Goal: Task Accomplishment & Management: Manage account settings

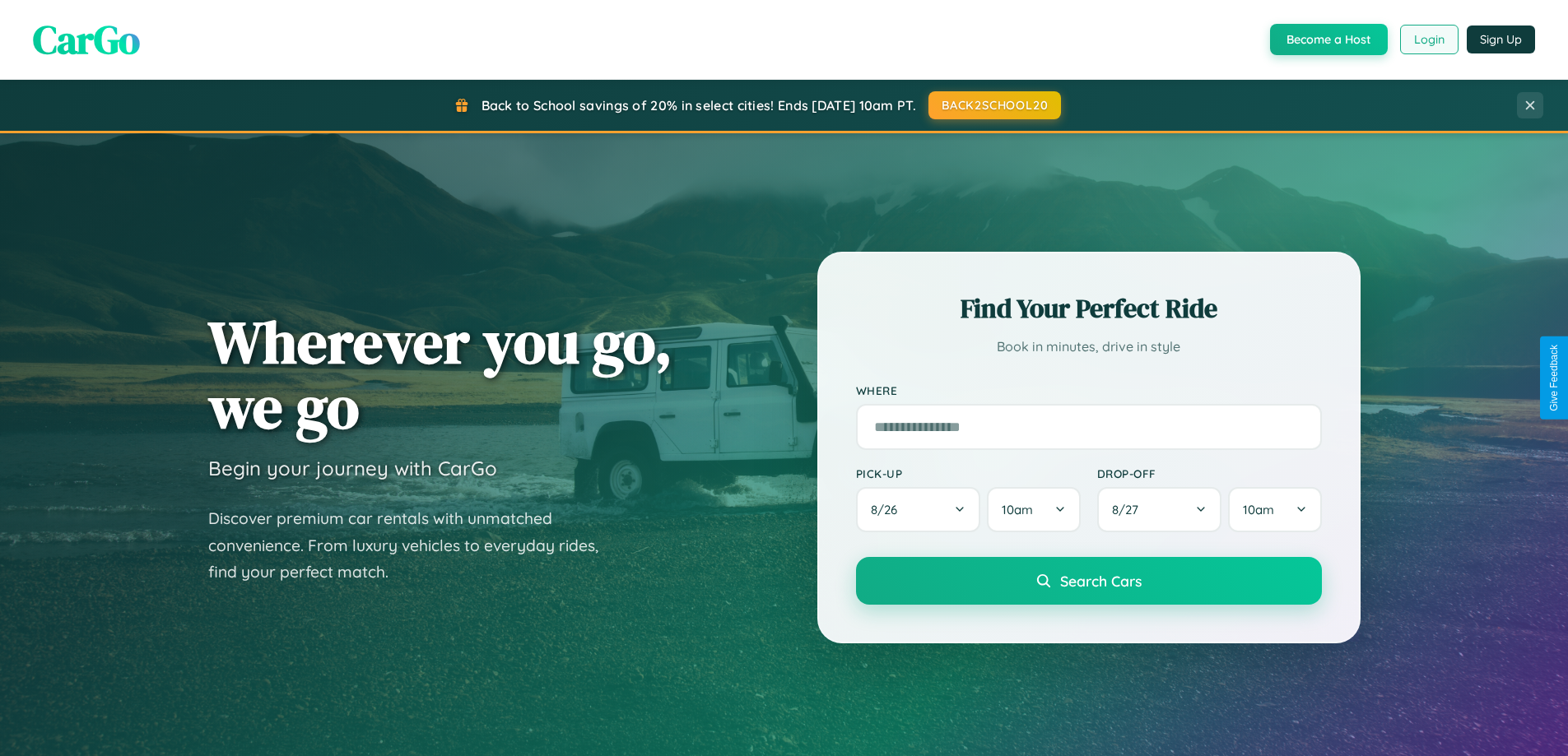
click at [1427, 39] on button "Login" at bounding box center [1428, 39] width 58 height 30
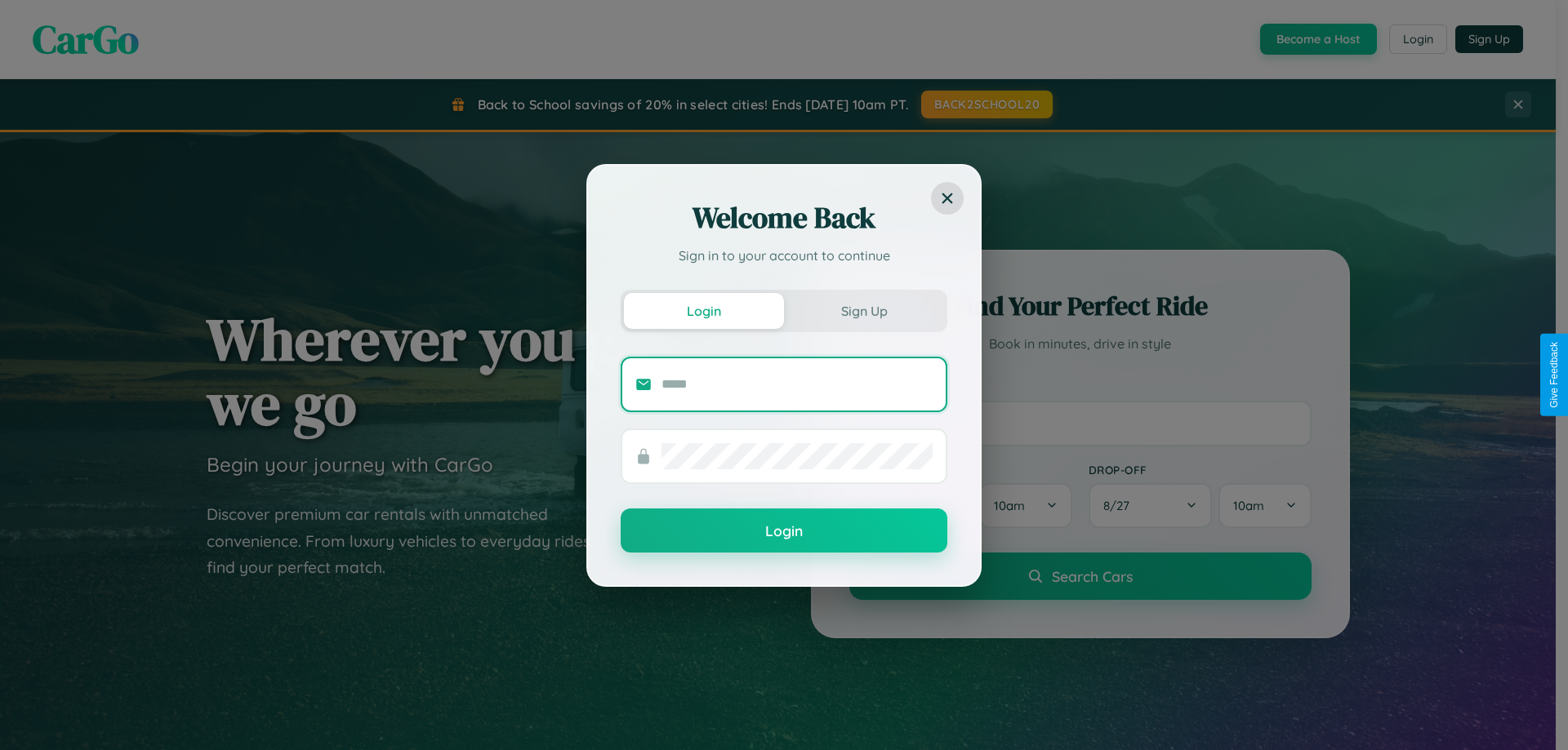
click at [797, 384] on input "text" at bounding box center [797, 385] width 271 height 26
type input "**********"
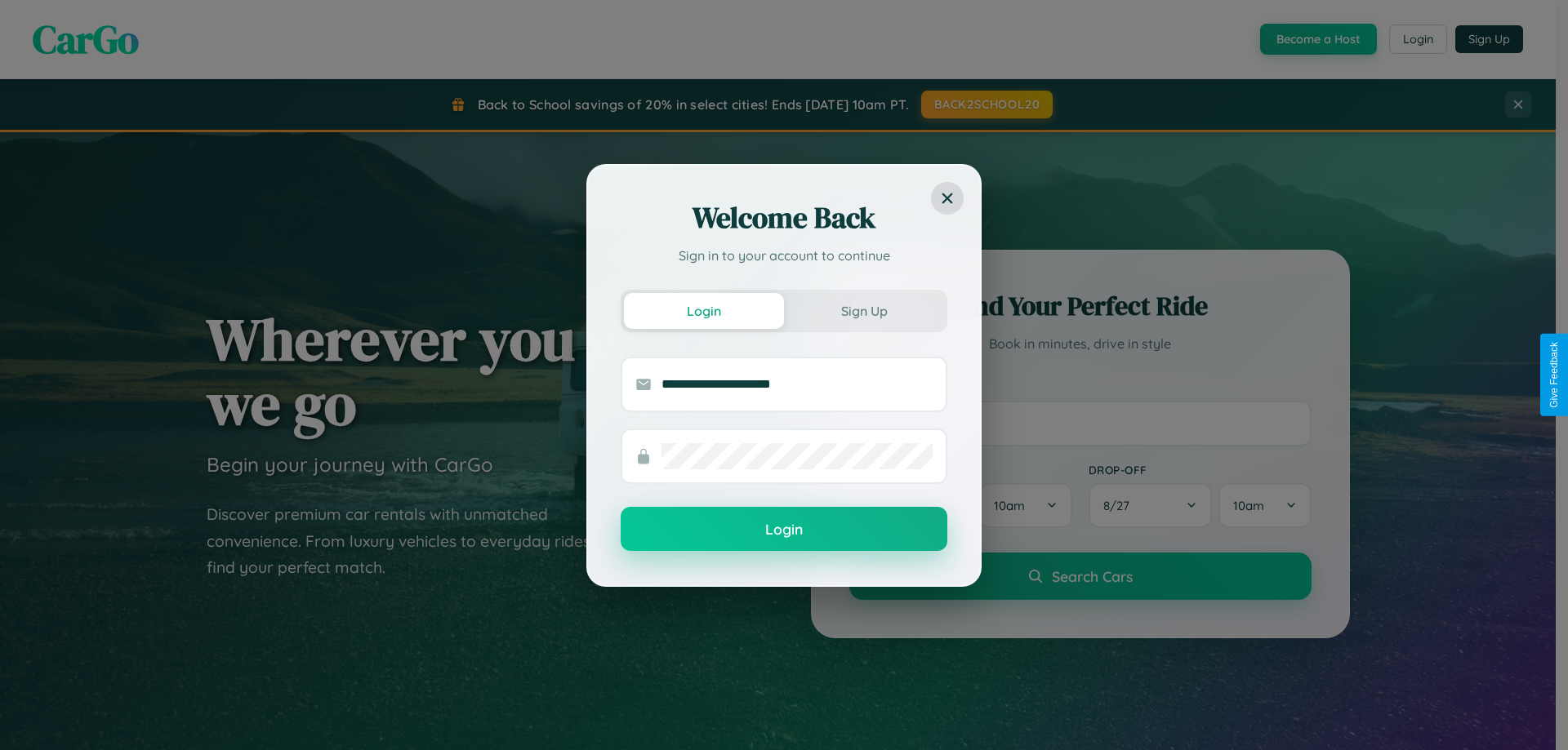
click at [784, 529] on button "Login" at bounding box center [784, 529] width 326 height 44
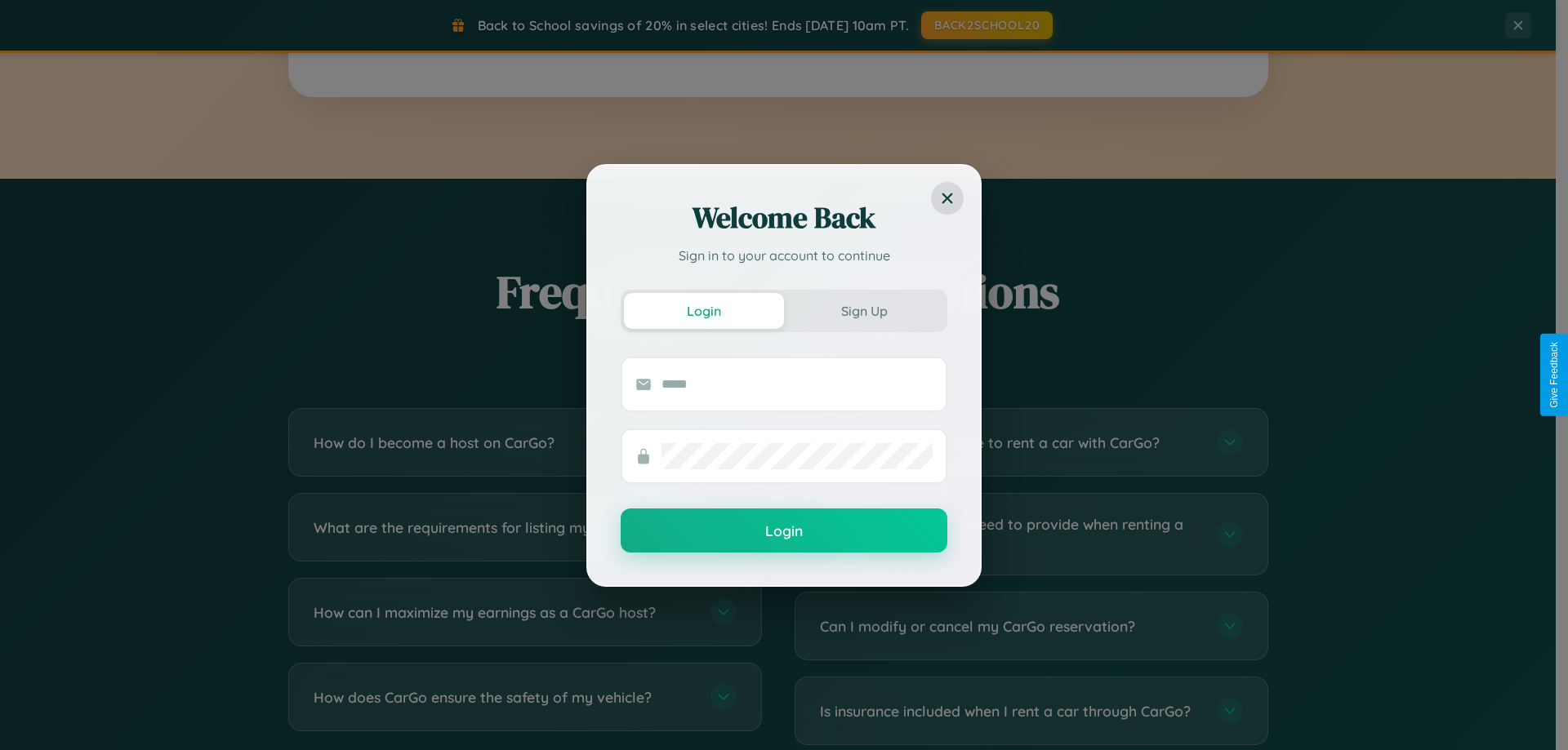
scroll to position [3141, 0]
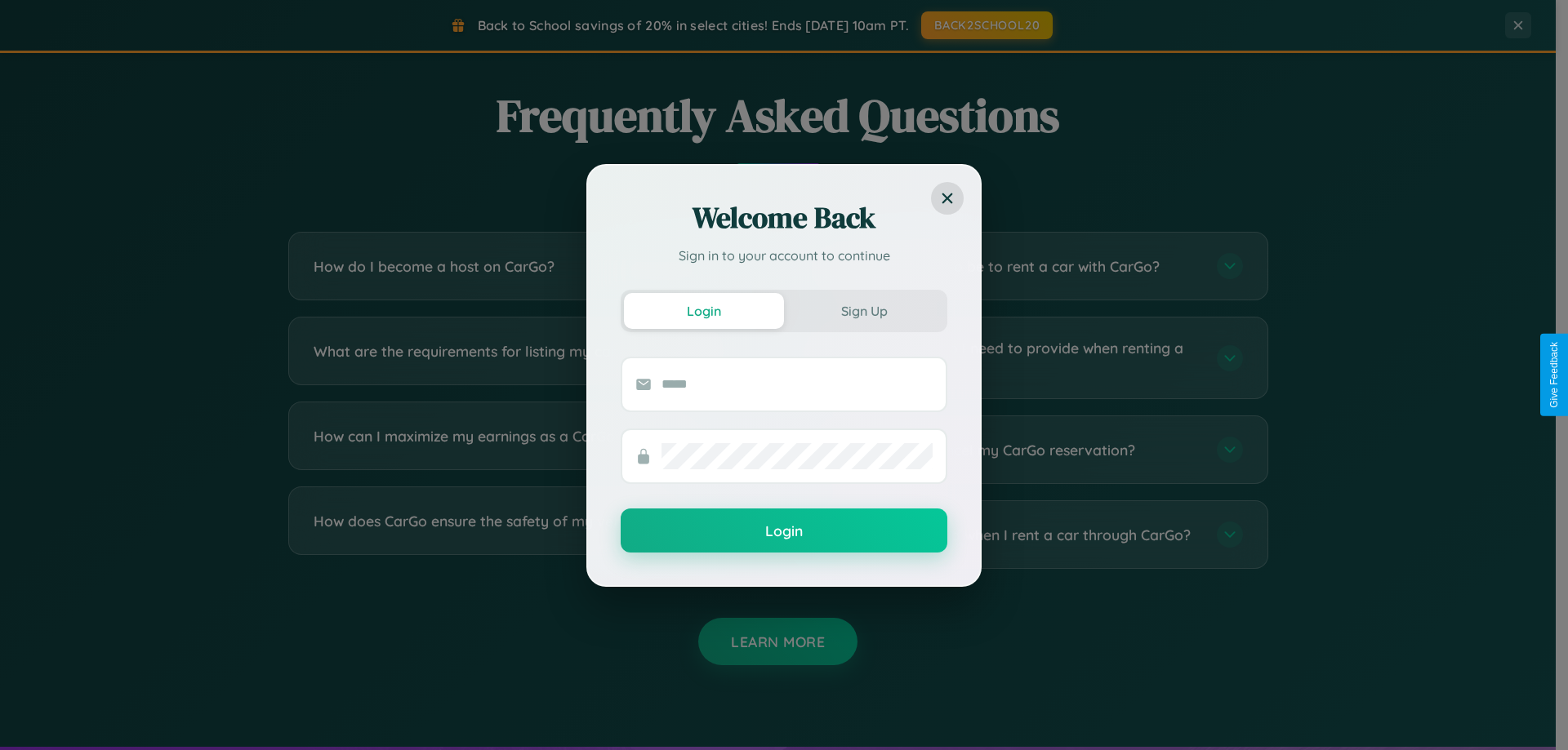
click at [1031, 534] on div "Welcome Back Sign in to your account to continue Login Sign Up Login" at bounding box center [784, 375] width 1568 height 750
click at [524, 450] on div "Welcome Back Sign in to your account to continue Login Sign Up Login" at bounding box center [784, 375] width 1568 height 750
click at [524, 358] on div "Welcome Back Sign in to your account to continue Login Sign Up Login" at bounding box center [784, 375] width 1568 height 750
click at [524, 266] on div "Welcome Back Sign in to your account to continue Login Sign Up Login" at bounding box center [784, 375] width 1568 height 750
click at [1031, 450] on div "Welcome Back Sign in to your account to continue Login Sign Up Login" at bounding box center [784, 375] width 1568 height 750
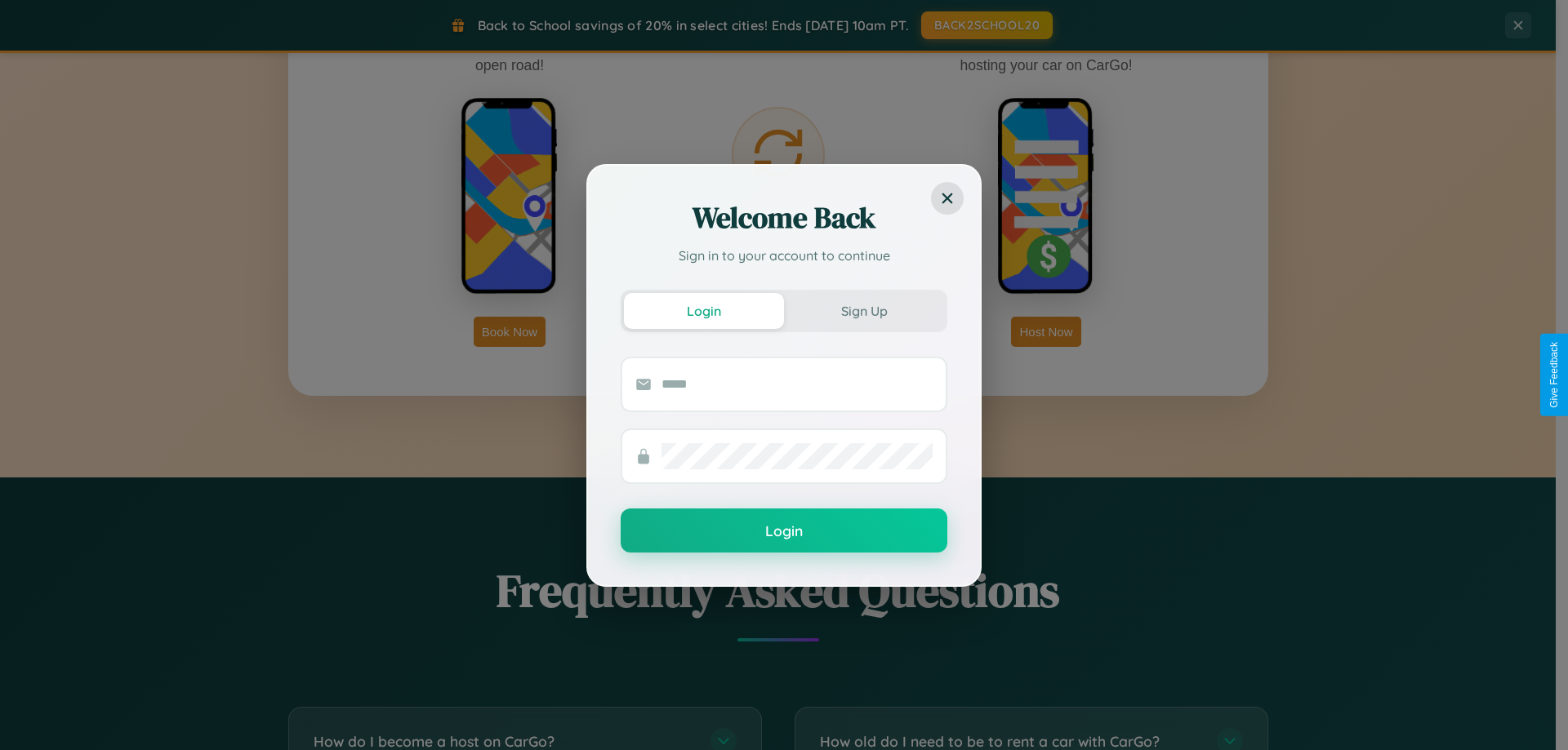
scroll to position [2624, 0]
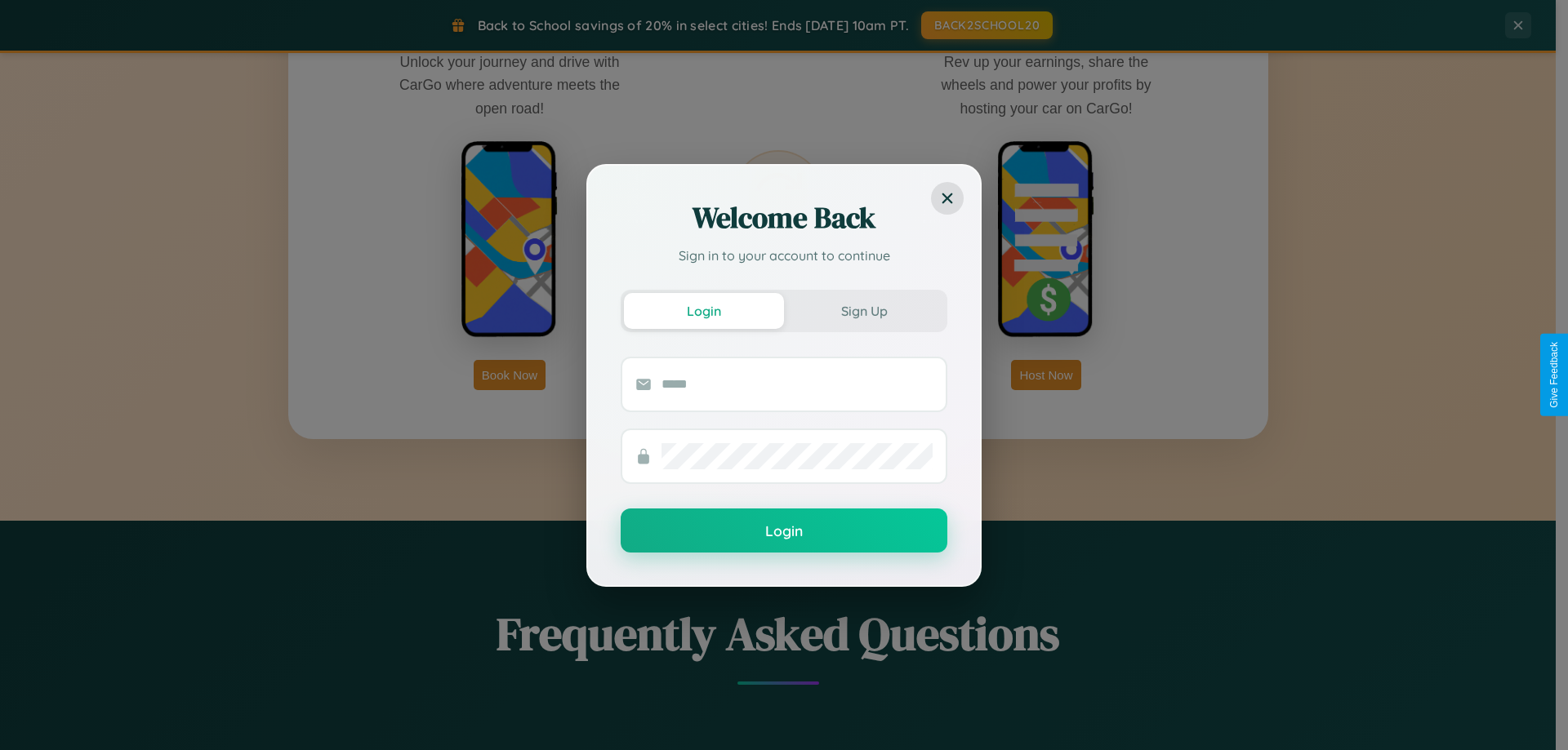
click at [1046, 375] on div "Welcome Back Sign in to your account to continue Login Sign Up Login" at bounding box center [784, 375] width 1568 height 750
